Goal: Book appointment/travel/reservation

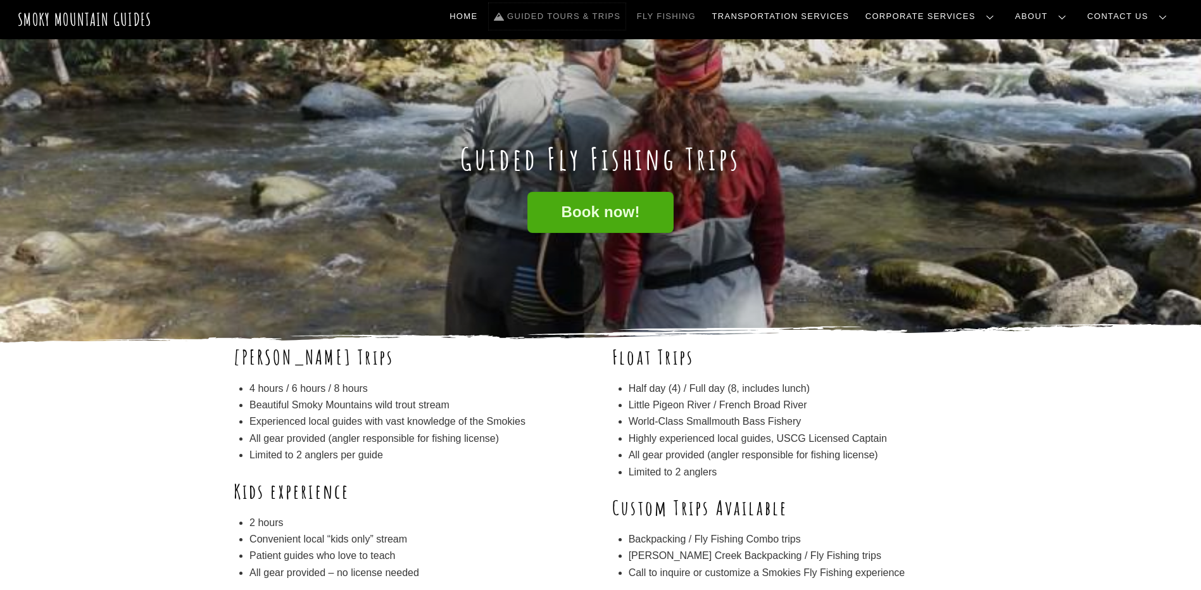
click at [625, 21] on link "Guided Tours & Trips" at bounding box center [557, 16] width 137 height 27
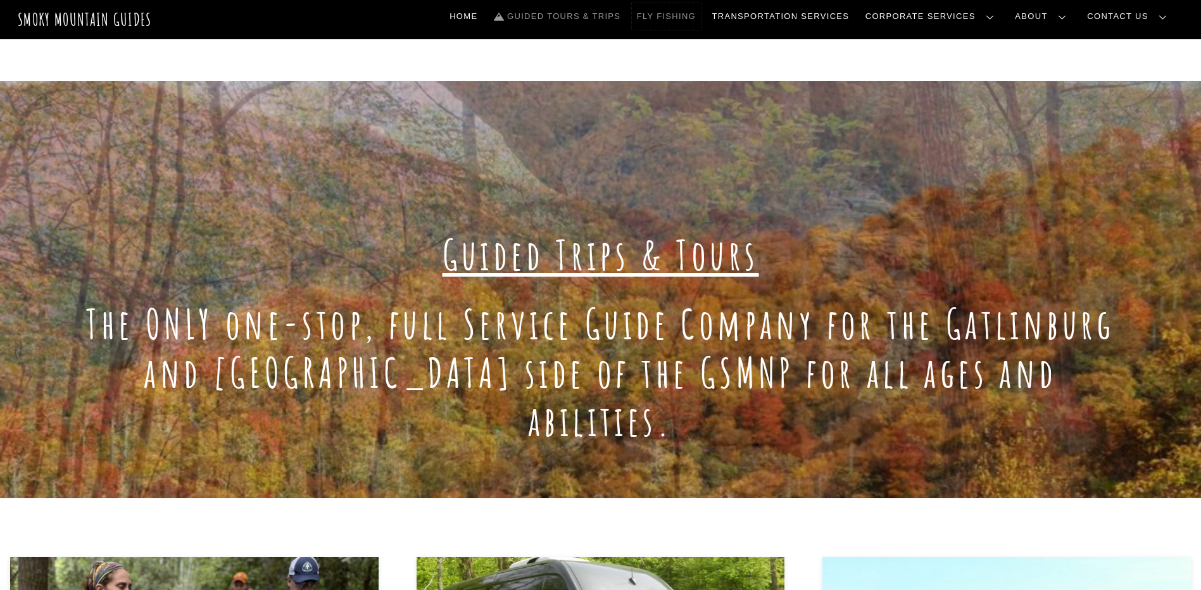
click at [701, 22] on link "Fly Fishing" at bounding box center [666, 16] width 69 height 27
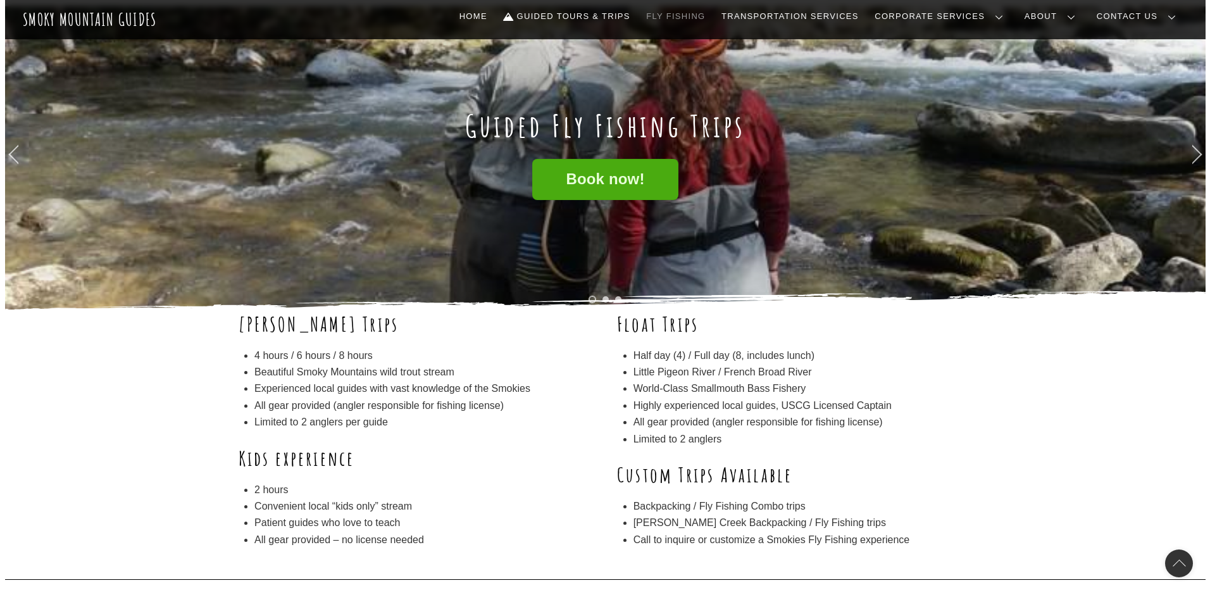
scroll to position [63, 0]
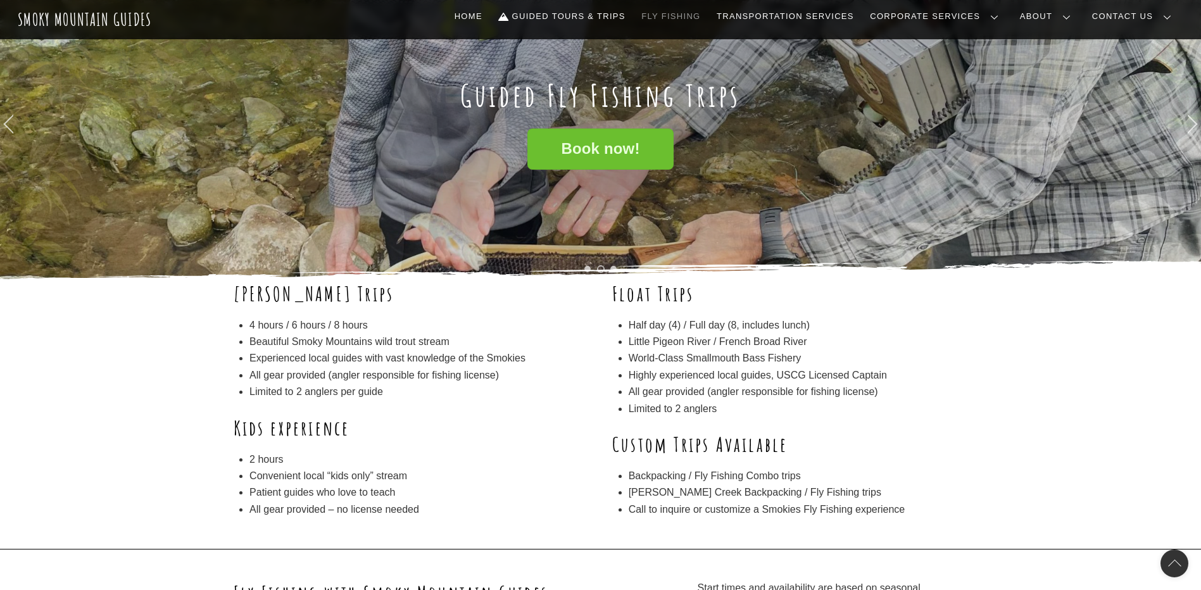
click at [554, 144] on link "Book now!" at bounding box center [600, 148] width 146 height 41
